Goal: Task Accomplishment & Management: Use online tool/utility

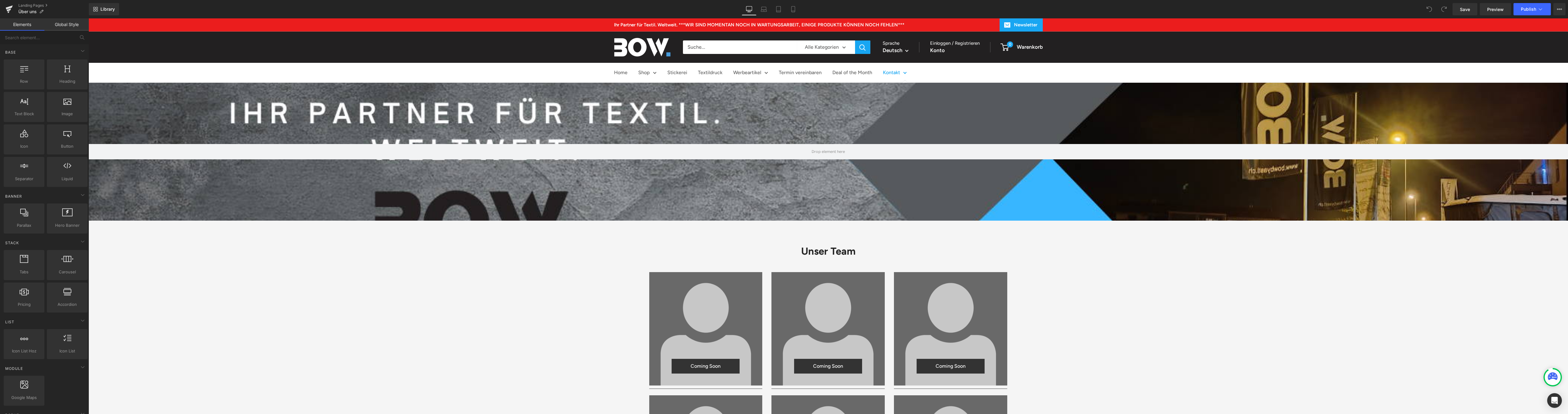
click at [883, 71] on link "Kontakt" at bounding box center [895, 72] width 24 height 9
click at [897, 73] on link "Kontakt" at bounding box center [895, 72] width 24 height 9
click at [7, 6] on icon at bounding box center [9, 9] width 7 height 15
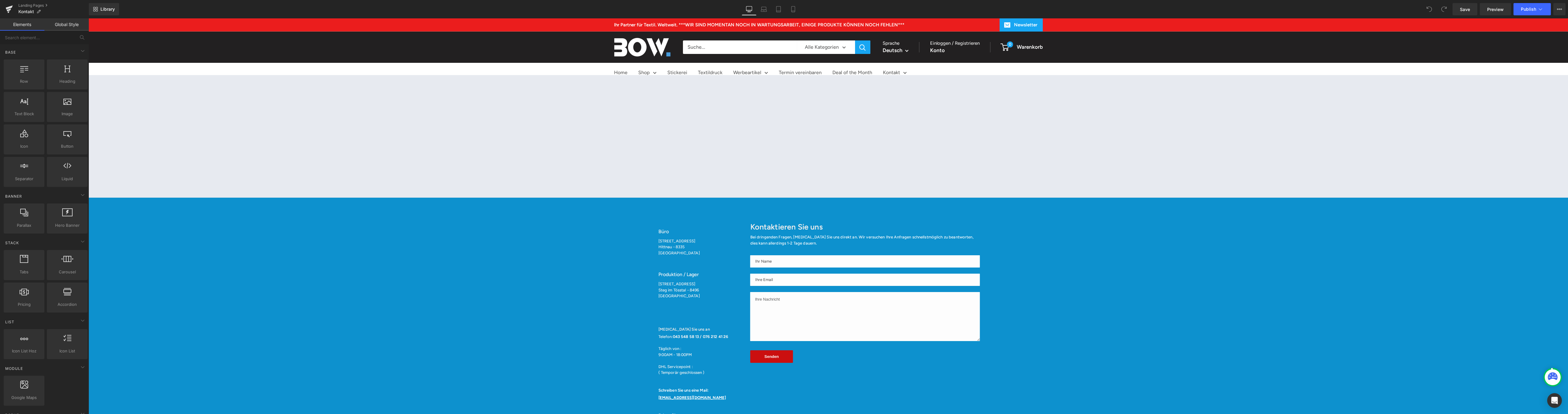
click at [674, 246] on div "Büro Heading [STREET_ADDRESS] Text Block Produktion / Lager Heading Tösstalstra…" at bounding box center [698, 323] width 91 height 222
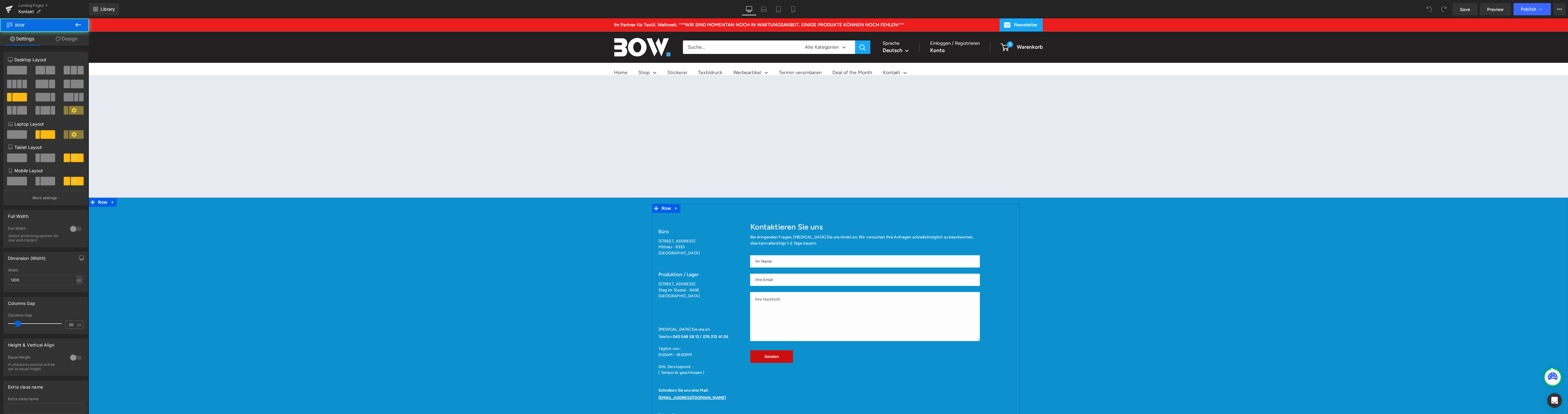
scroll to position [122, 0]
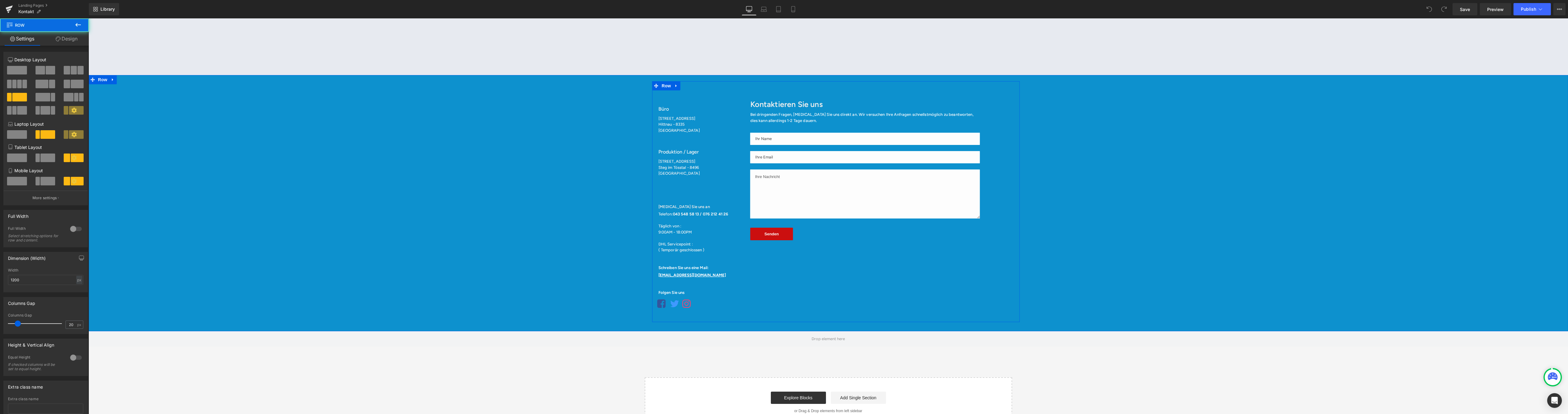
click at [675, 111] on div "Büro" at bounding box center [698, 109] width 80 height 9
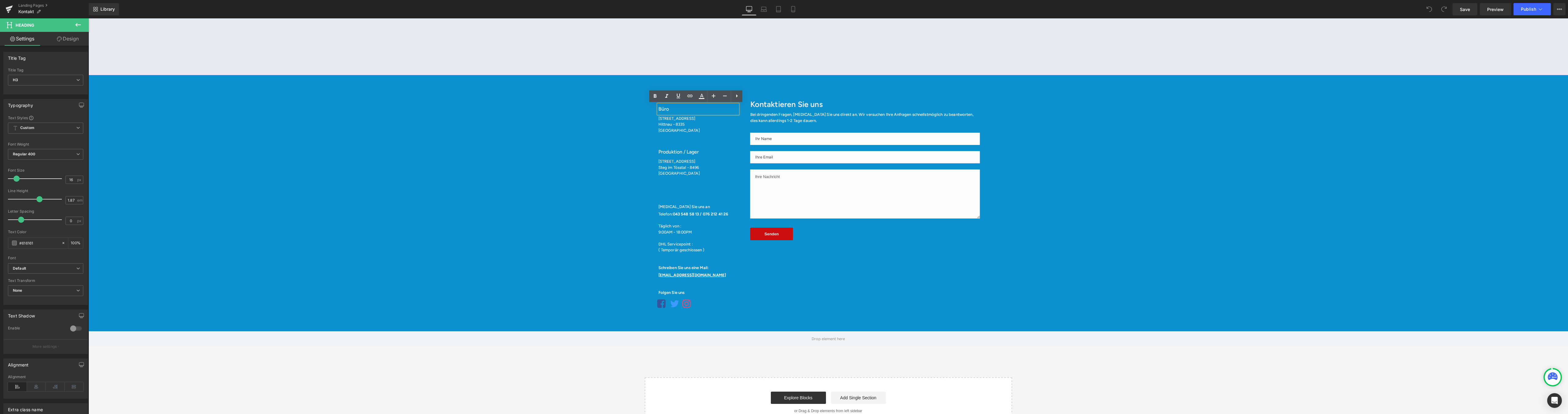
click at [675, 165] on span "Steg im Tösstal - 8496" at bounding box center [678, 167] width 41 height 5
click at [682, 207] on icon at bounding box center [683, 206] width 3 height 3
click at [673, 214] on b "043 548 58 13 / 076 212 41 26" at bounding box center [700, 214] width 56 height 5
click at [675, 245] on font "DHL Servicepoint :" at bounding box center [675, 244] width 34 height 5
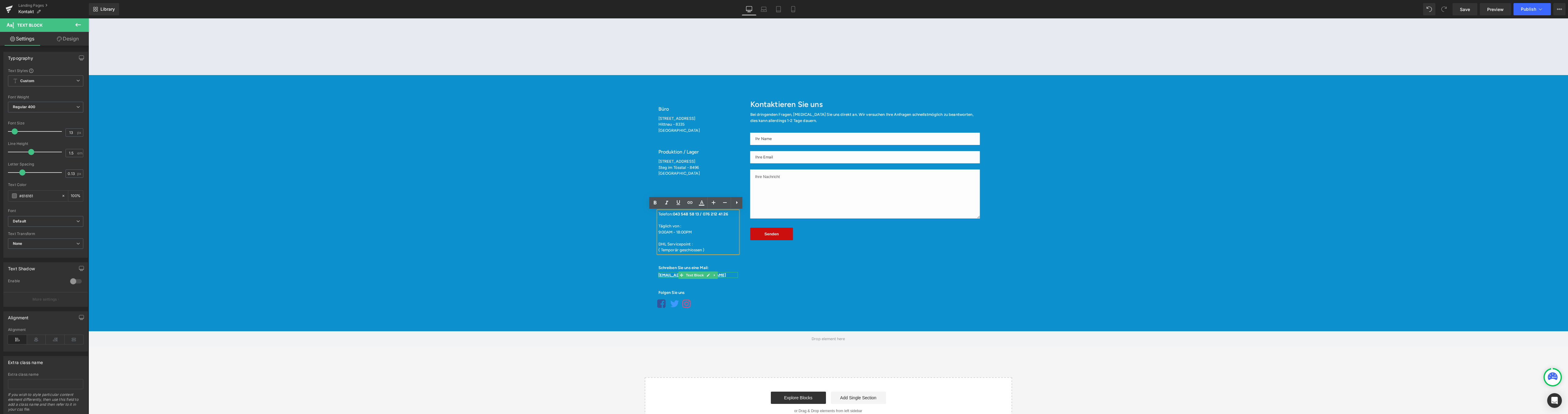
click at [671, 275] on u "[EMAIL_ADDRESS][DOMAIN_NAME]" at bounding box center [692, 275] width 67 height 5
drag, startPoint x: 704, startPoint y: 275, endPoint x: 674, endPoint y: 275, distance: 30.0
click at [674, 275] on div "[EMAIL_ADDRESS][DOMAIN_NAME]" at bounding box center [698, 274] width 80 height 6
click at [562, 215] on div "Büro Heading [STREET_ADDRESS] Text Block Produktion / Lager Heading Tösstalstra…" at bounding box center [836, 201] width 1457 height 240
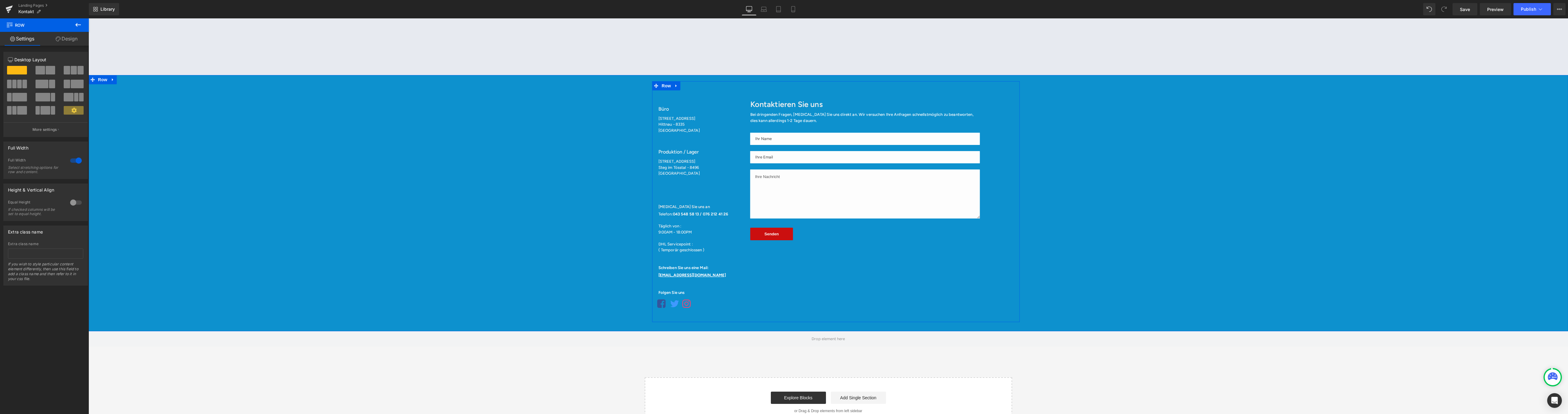
click at [663, 276] on div "[EMAIL_ADDRESS][DOMAIN_NAME] Text Block" at bounding box center [698, 274] width 80 height 6
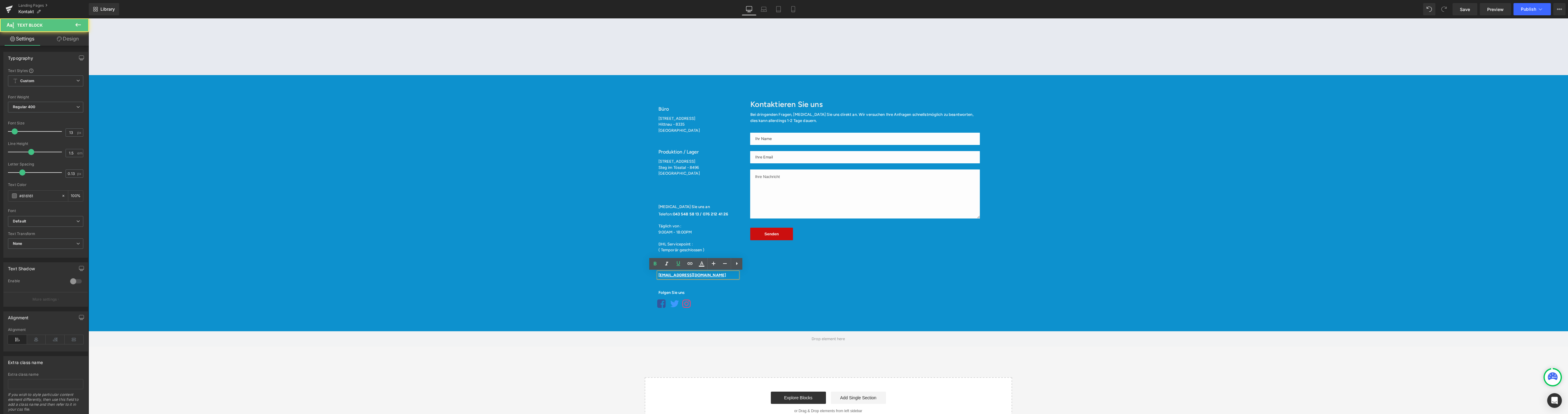
click at [663, 275] on u "[EMAIL_ADDRESS][DOMAIN_NAME]" at bounding box center [692, 275] width 67 height 5
click at [555, 269] on div "Büro Heading [STREET_ADDRESS] Text Block Produktion / Lager Heading Tösstalstra…" at bounding box center [836, 201] width 1457 height 240
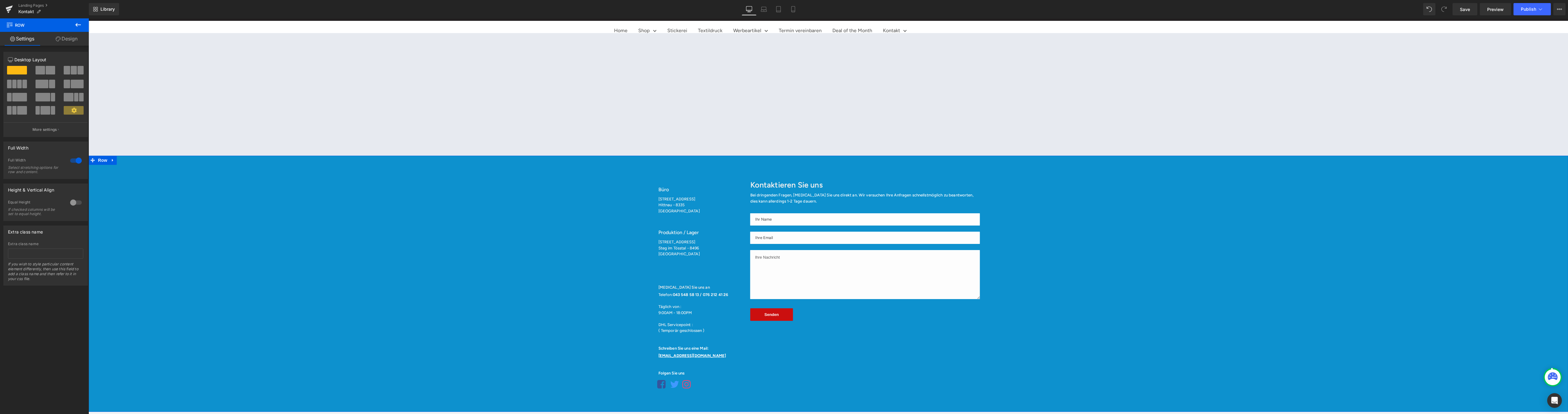
scroll to position [0, 0]
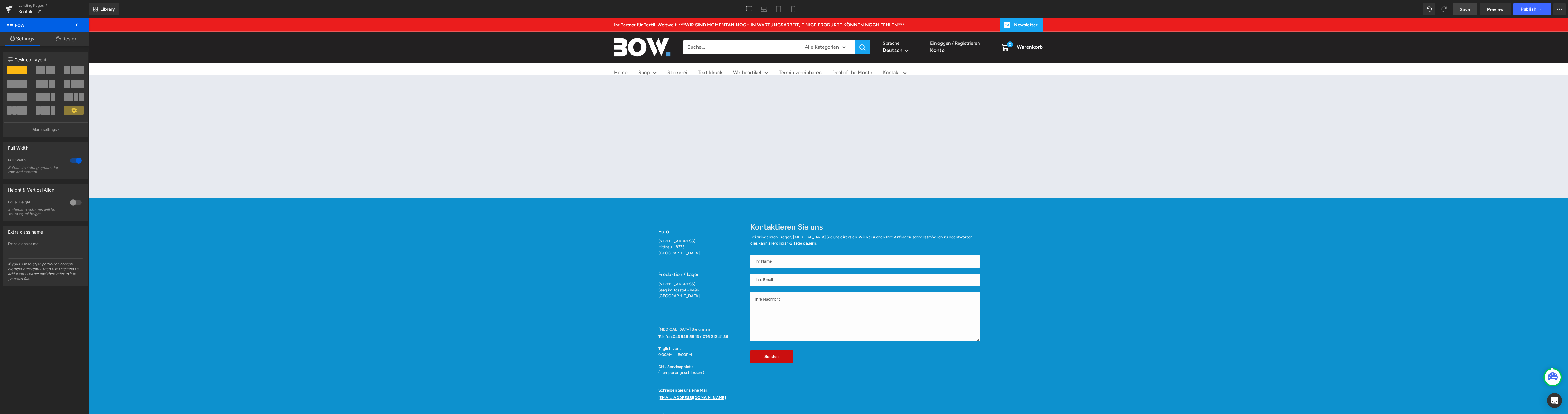
click at [1462, 11] on span "Save" at bounding box center [1465, 9] width 10 height 7
click at [846, 29] on link at bounding box center [847, 32] width 7 height 7
click at [1526, 5] on button "Publish" at bounding box center [1531, 9] width 37 height 12
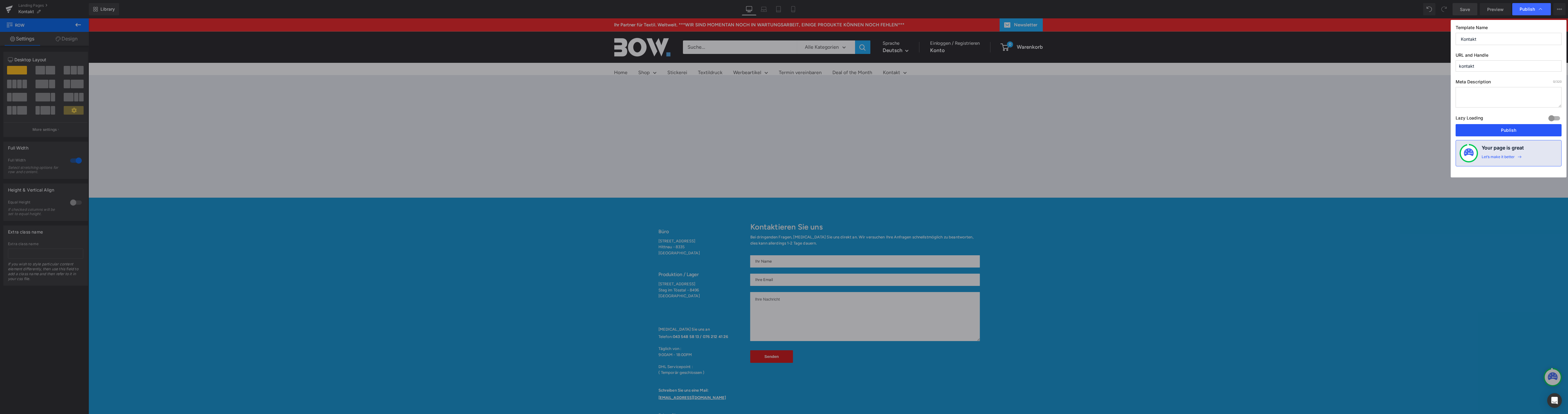
click at [1512, 128] on button "Publish" at bounding box center [1507, 130] width 106 height 12
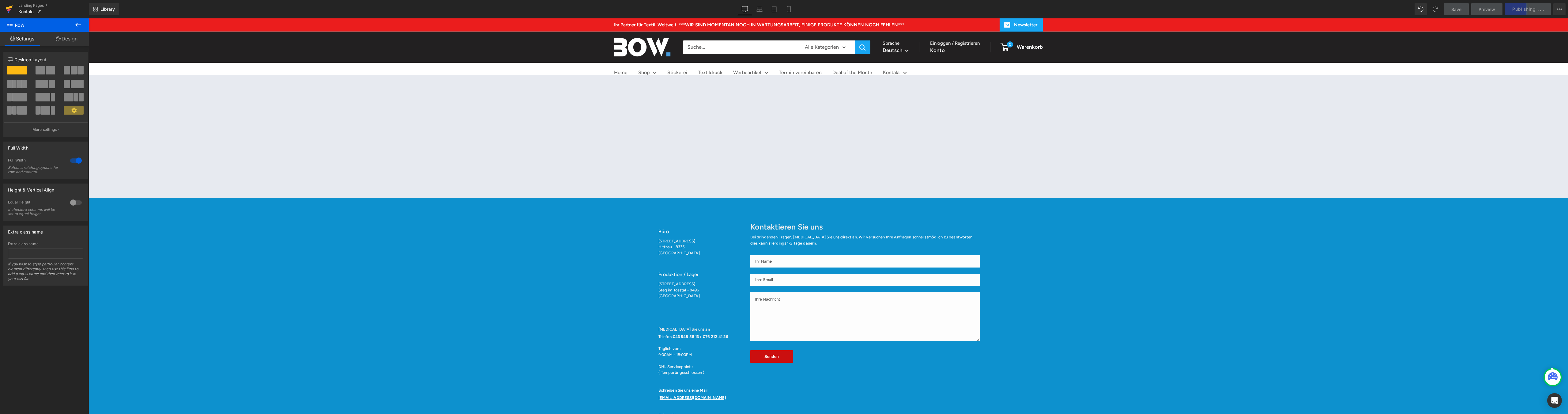
click at [7, 11] on icon at bounding box center [8, 9] width 4 height 2
